Goal: Information Seeking & Learning: Learn about a topic

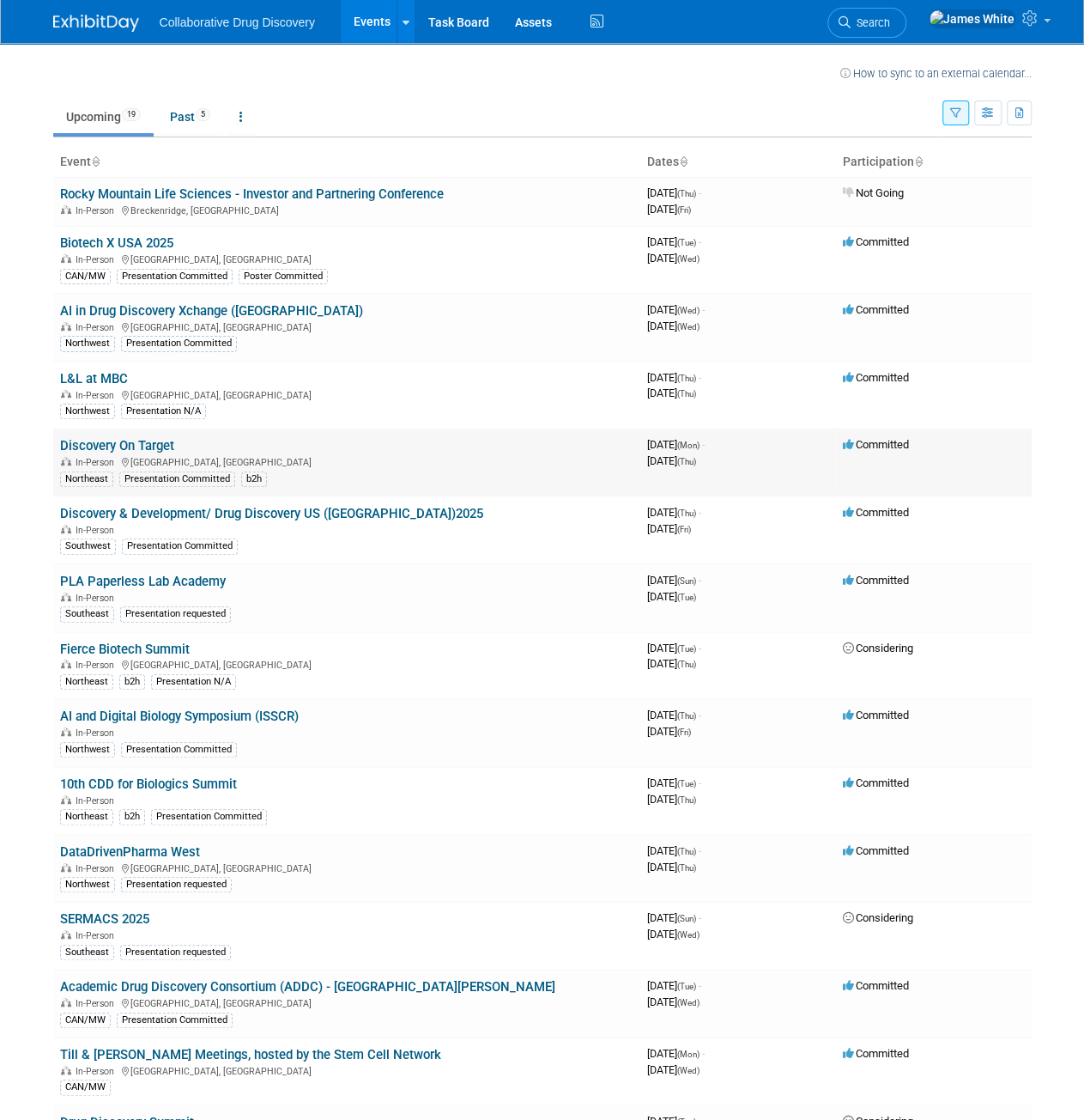
click at [142, 444] on link "Discovery On Target" at bounding box center [117, 445] width 115 height 16
click at [140, 239] on link "Biotech X USA 2025" at bounding box center [116, 243] width 114 height 16
